Goal: Check status

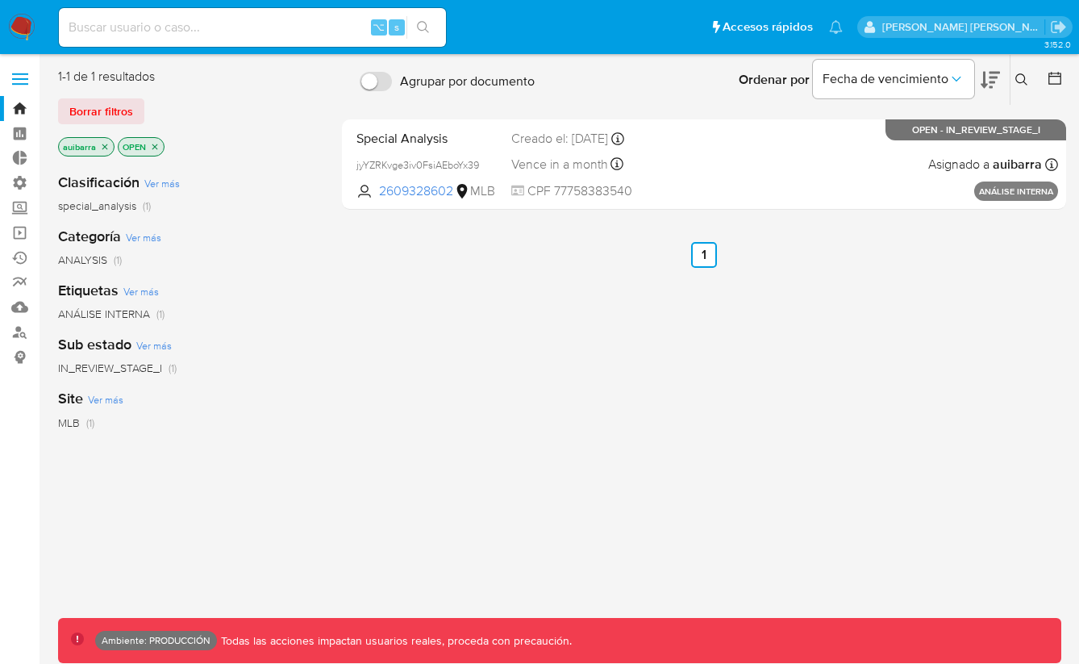
click at [344, 27] on input at bounding box center [252, 27] width 387 height 21
paste input "331406434"
type input "331406434"
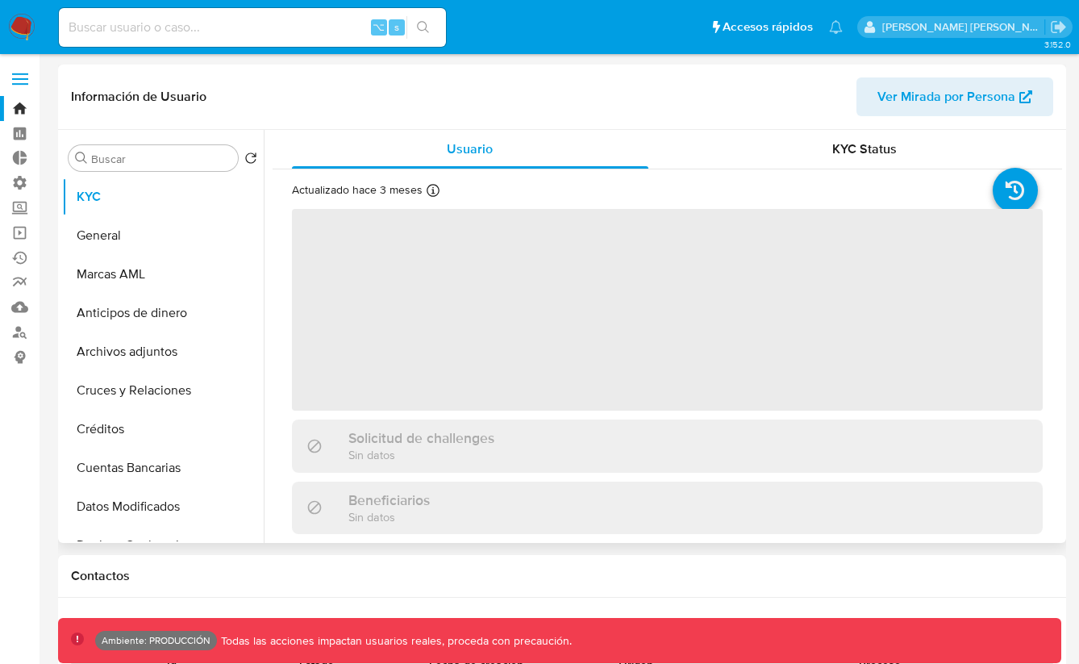
click at [905, 99] on span "Ver Mirada por Persona" at bounding box center [947, 96] width 138 height 39
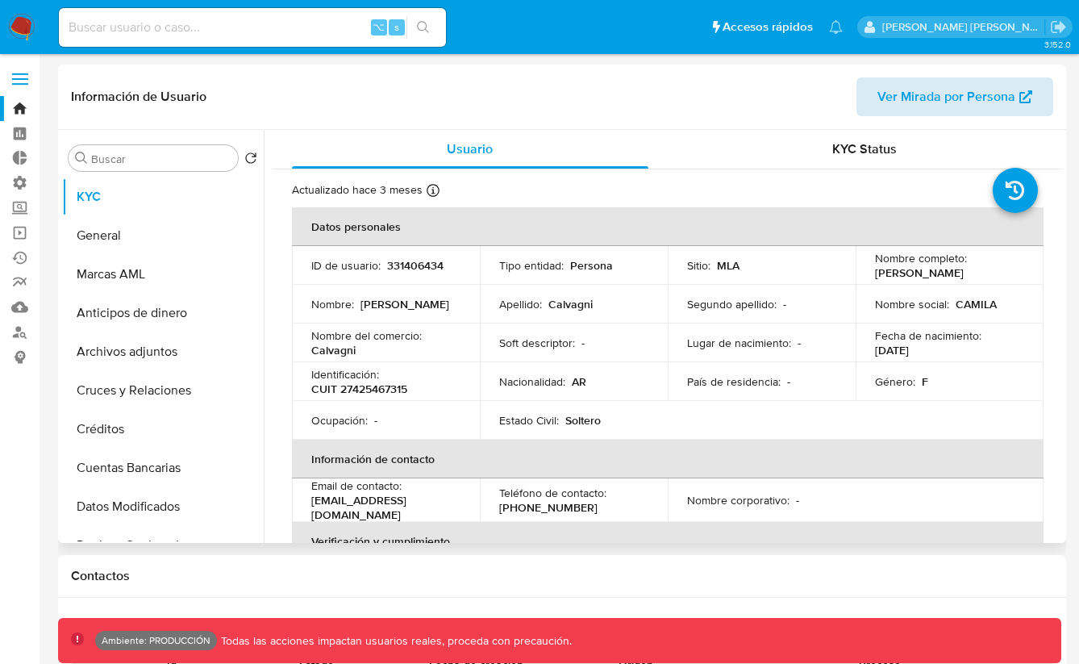
select select "10"
